Goal: Task Accomplishment & Management: Manage account settings

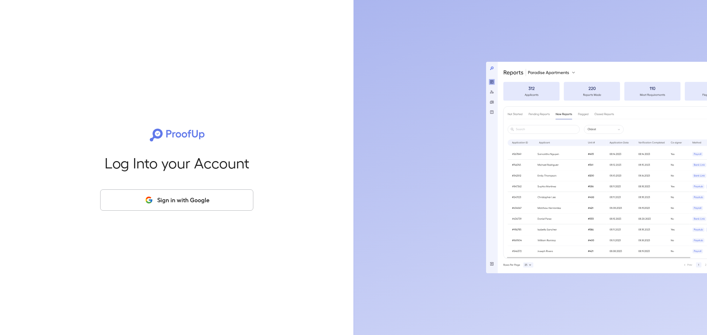
click at [174, 189] on div "Log Into your Account Sign in with Google" at bounding box center [177, 167] width 330 height 335
click at [174, 198] on button "Sign in with Google" at bounding box center [176, 200] width 153 height 21
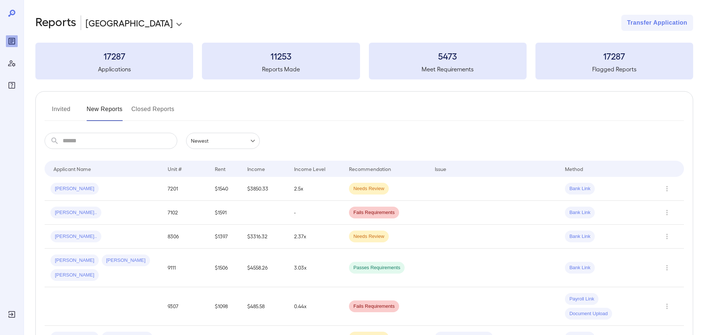
click at [64, 108] on button "Invited" at bounding box center [61, 112] width 33 height 18
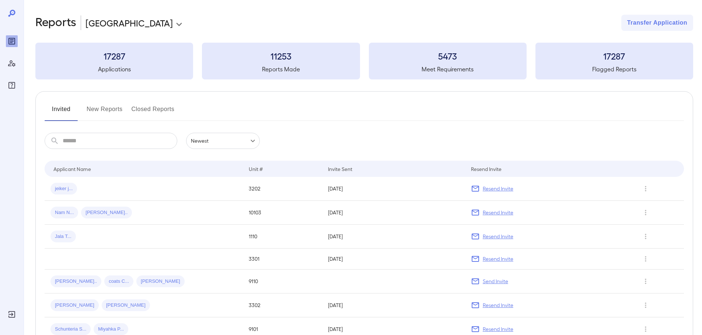
click at [66, 116] on button "Invited" at bounding box center [61, 112] width 33 height 18
click at [101, 112] on button "New Reports" at bounding box center [105, 112] width 36 height 18
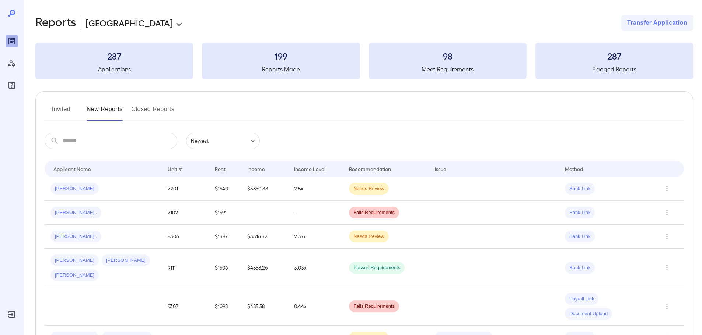
click at [53, 112] on button "Invited" at bounding box center [61, 112] width 33 height 18
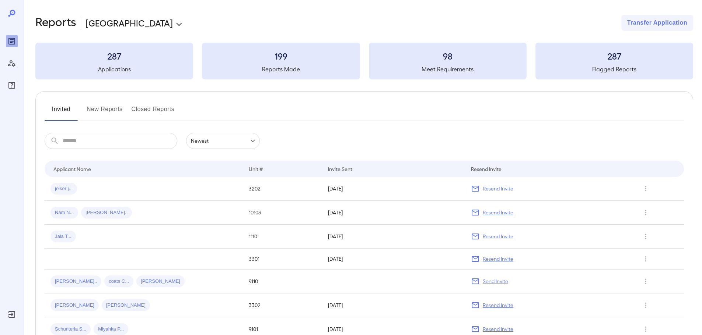
click at [100, 112] on button "New Reports" at bounding box center [105, 112] width 36 height 18
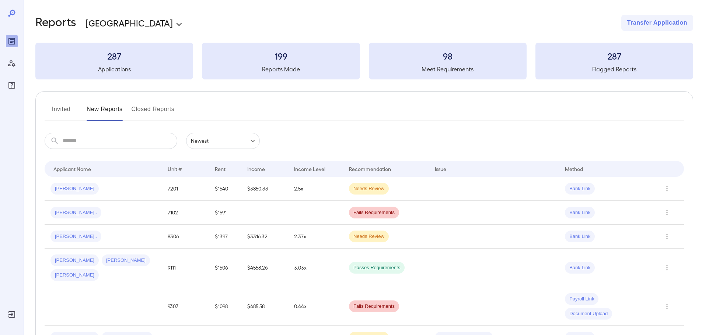
click at [58, 118] on button "Invited" at bounding box center [61, 112] width 33 height 18
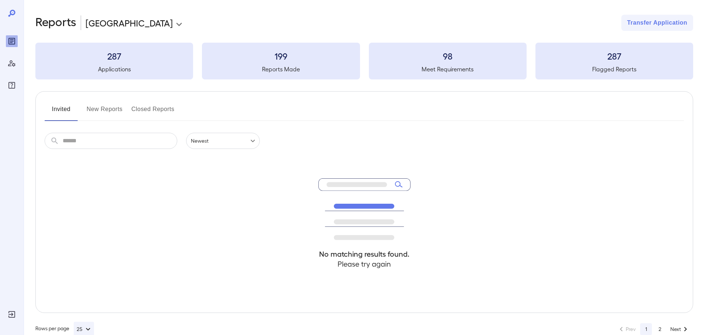
click at [59, 115] on button "Invited" at bounding box center [61, 112] width 33 height 18
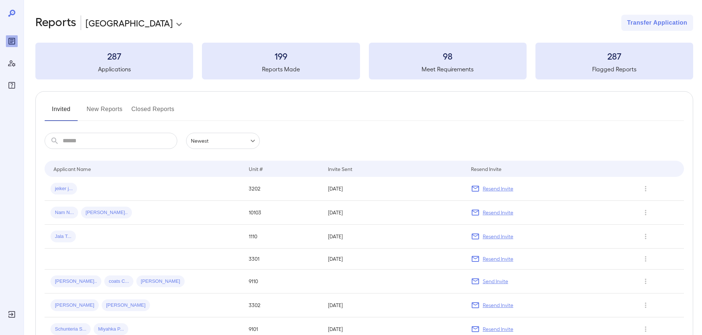
click at [59, 115] on button "Invited" at bounding box center [61, 112] width 33 height 18
click at [60, 116] on button "Invited" at bounding box center [61, 112] width 33 height 18
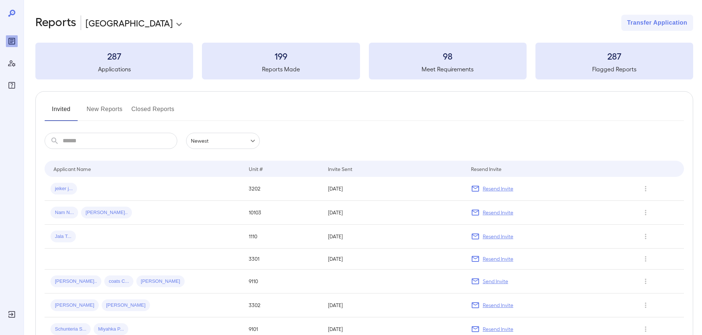
click at [96, 113] on button "New Reports" at bounding box center [105, 112] width 36 height 18
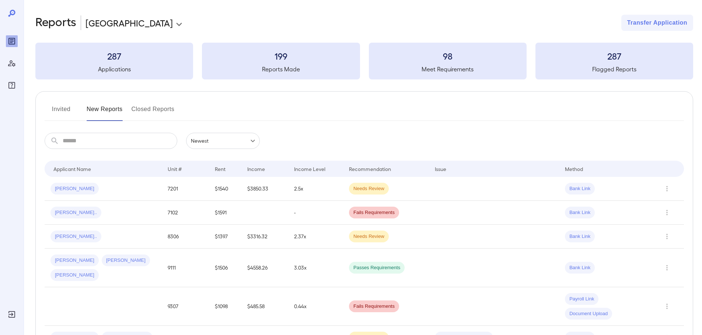
click at [54, 111] on button "Invited" at bounding box center [61, 112] width 33 height 18
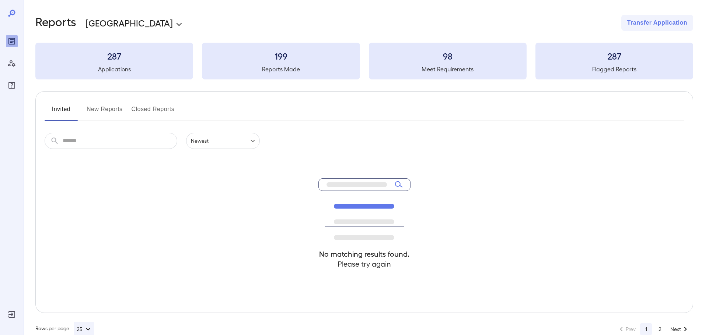
click at [54, 111] on button "Invited" at bounding box center [61, 112] width 33 height 18
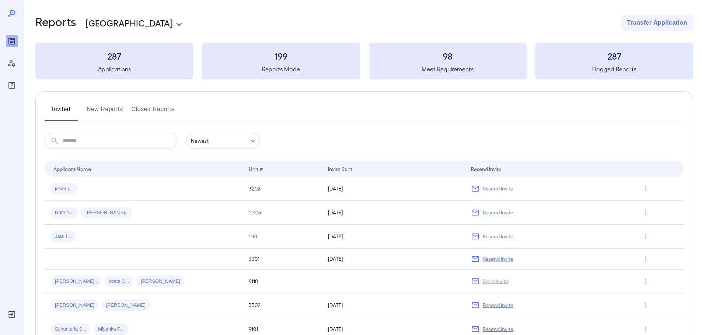
click at [107, 109] on button "New Reports" at bounding box center [105, 112] width 36 height 18
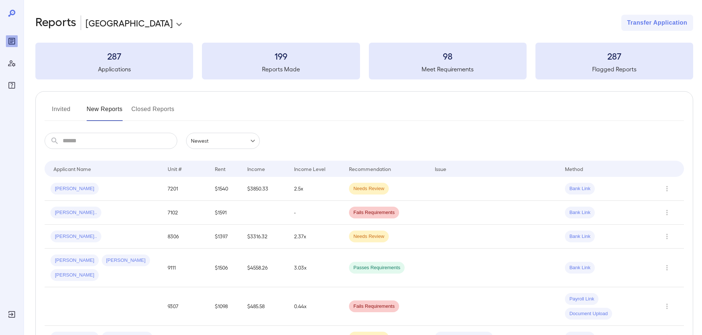
click at [69, 112] on button "Invited" at bounding box center [61, 112] width 33 height 18
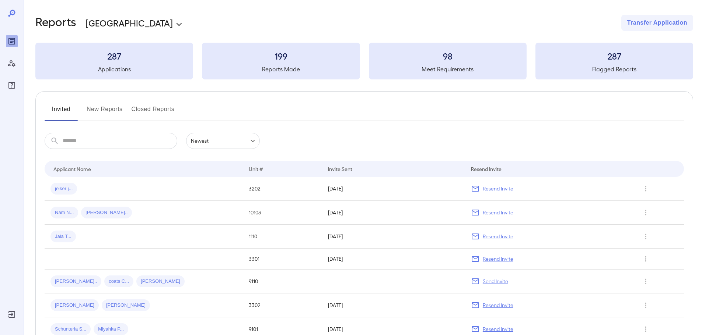
click at [106, 110] on button "New Reports" at bounding box center [105, 112] width 36 height 18
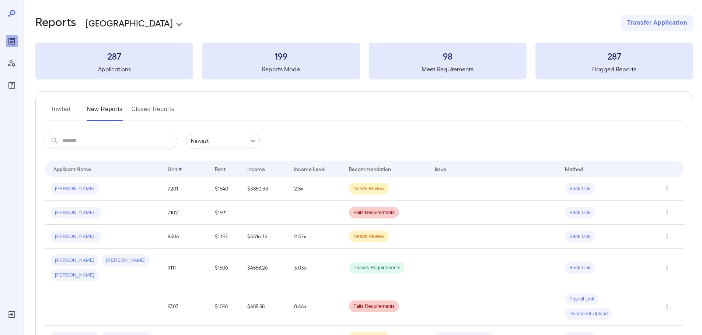
click at [57, 113] on button "Invited" at bounding box center [61, 112] width 33 height 18
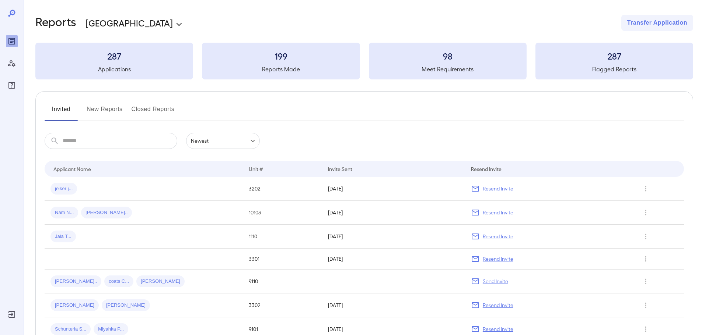
click at [74, 111] on button "Invited" at bounding box center [61, 112] width 33 height 18
click at [71, 111] on button "Invited" at bounding box center [61, 112] width 33 height 18
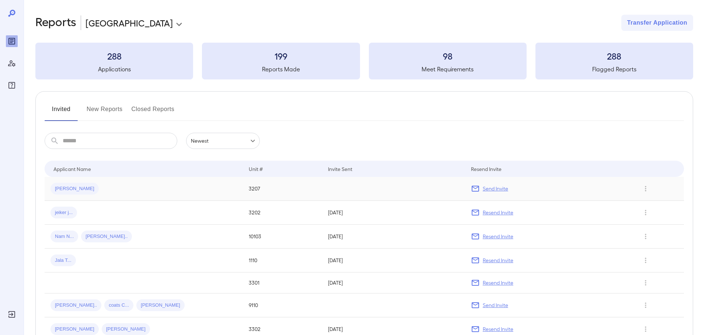
click at [307, 191] on td "3207" at bounding box center [282, 189] width 79 height 24
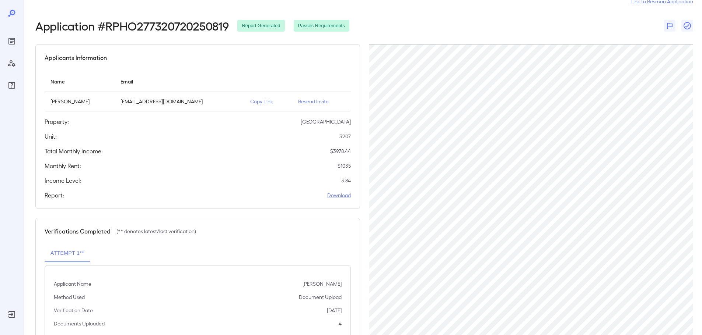
scroll to position [74, 0]
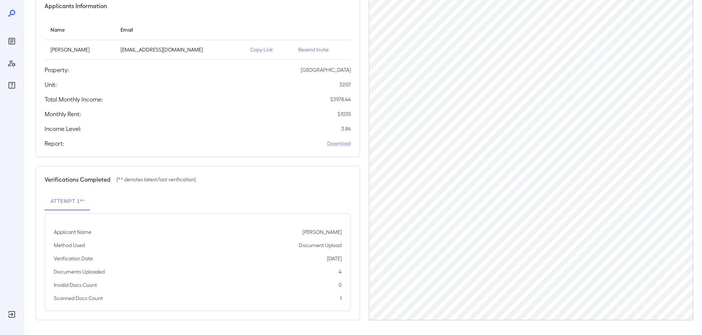
click at [316, 52] on p "Resend Invite" at bounding box center [321, 49] width 47 height 7
click at [250, 50] on p "Copy Link" at bounding box center [268, 49] width 36 height 7
click at [6, 45] on div "Reports" at bounding box center [12, 41] width 12 height 12
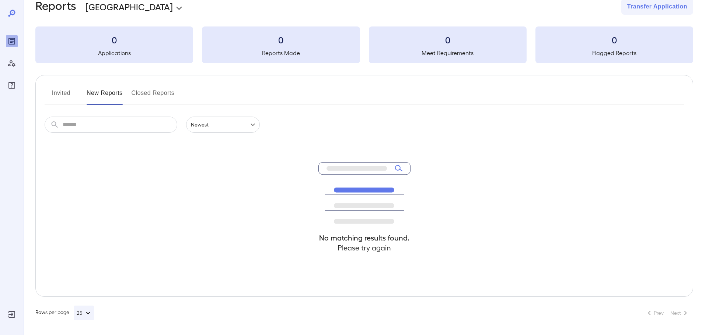
scroll to position [16, 0]
